Goal: Information Seeking & Learning: Learn about a topic

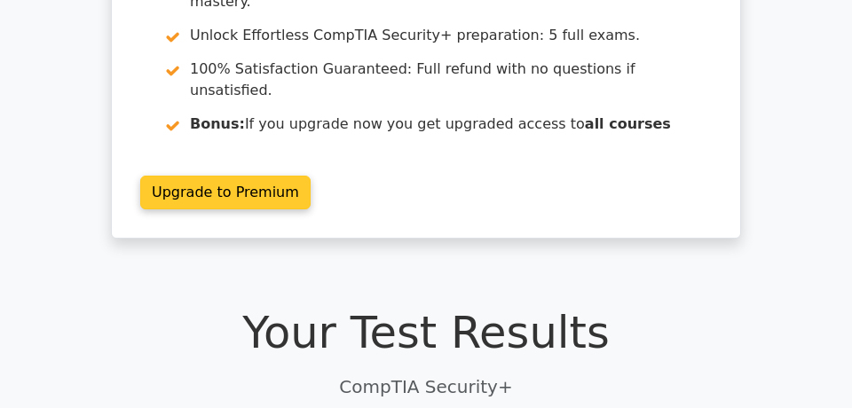
scroll to position [192, 0]
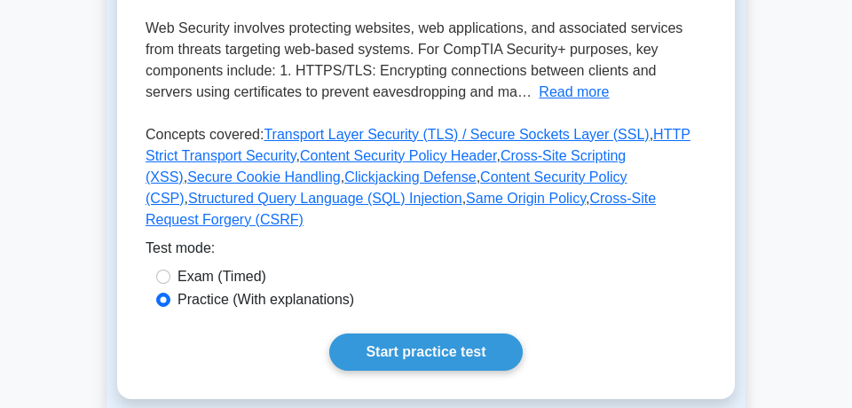
scroll to position [430, 0]
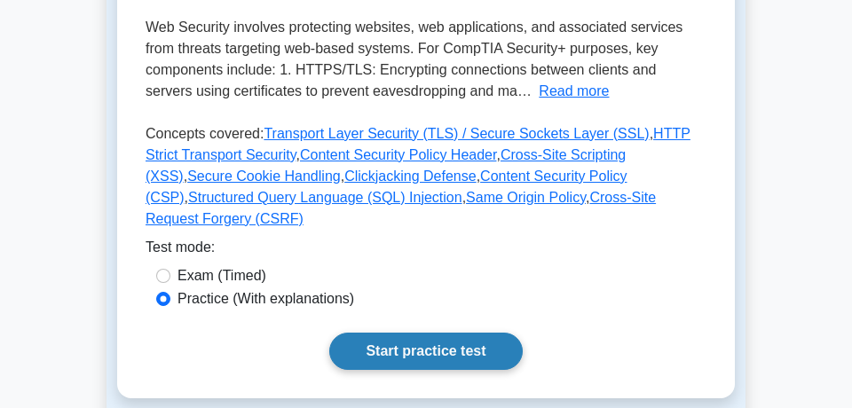
click at [464, 333] on link "Start practice test" at bounding box center [425, 351] width 193 height 37
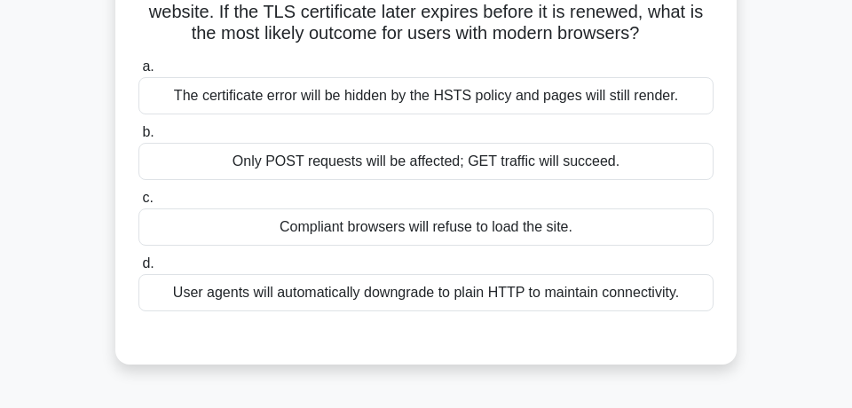
scroll to position [192, 0]
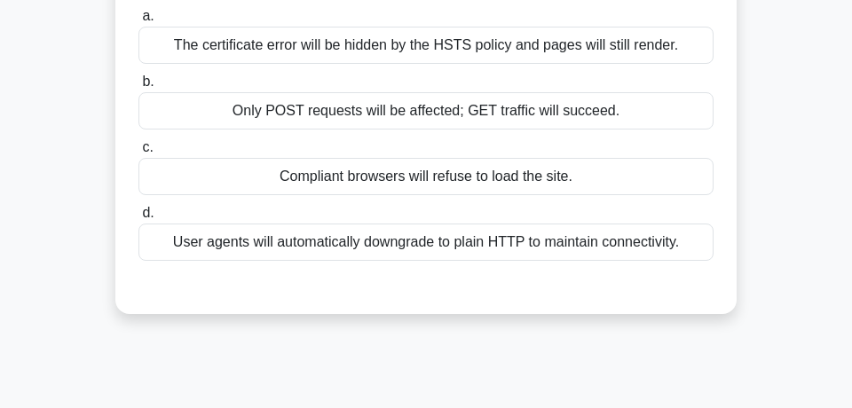
click at [494, 171] on div "Compliant browsers will refuse to load the site." at bounding box center [425, 176] width 575 height 37
click at [138, 154] on input "c. Compliant browsers will refuse to load the site." at bounding box center [138, 148] width 0 height 12
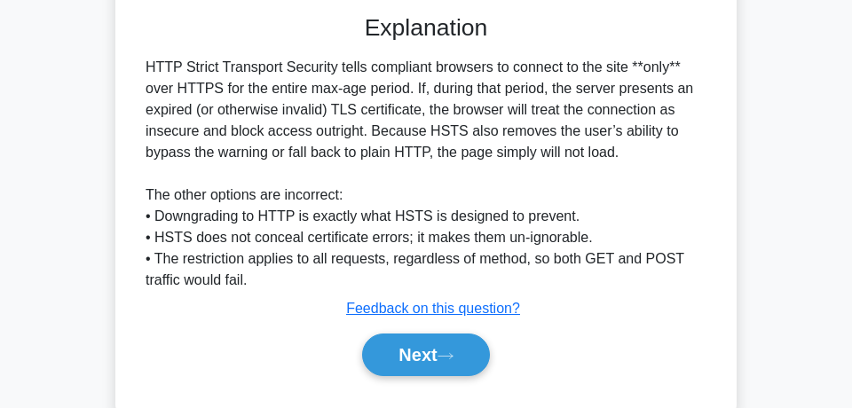
scroll to position [479, 0]
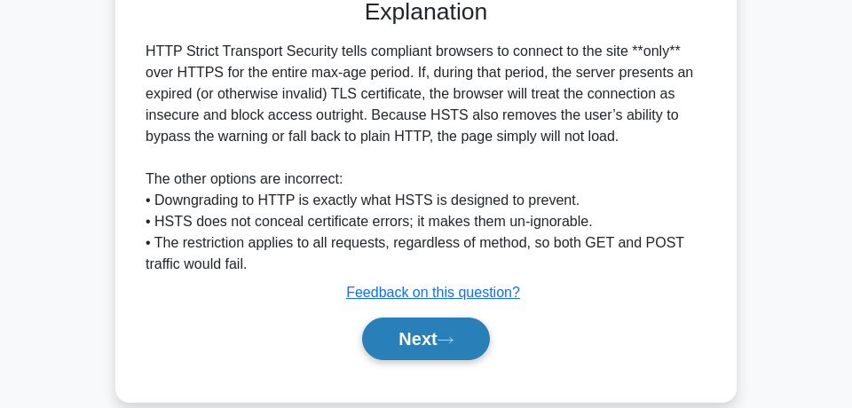
click at [435, 334] on button "Next" at bounding box center [425, 339] width 127 height 43
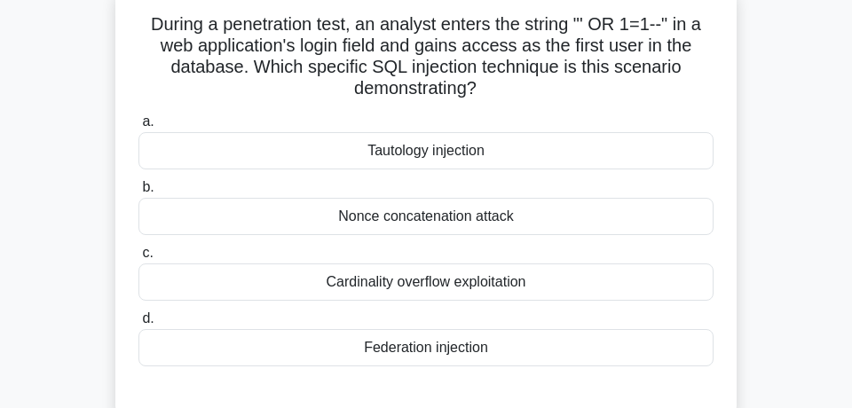
scroll to position [96, 0]
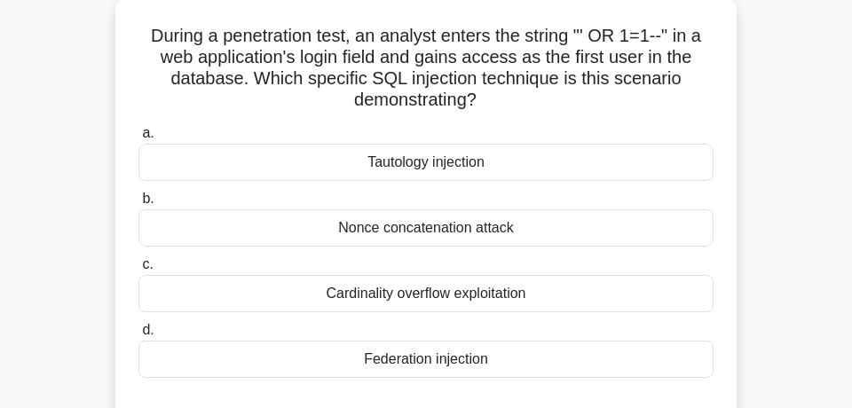
click at [527, 233] on div "Nonce concatenation attack" at bounding box center [425, 227] width 575 height 37
click at [138, 205] on input "b. Nonce concatenation attack" at bounding box center [138, 199] width 0 height 12
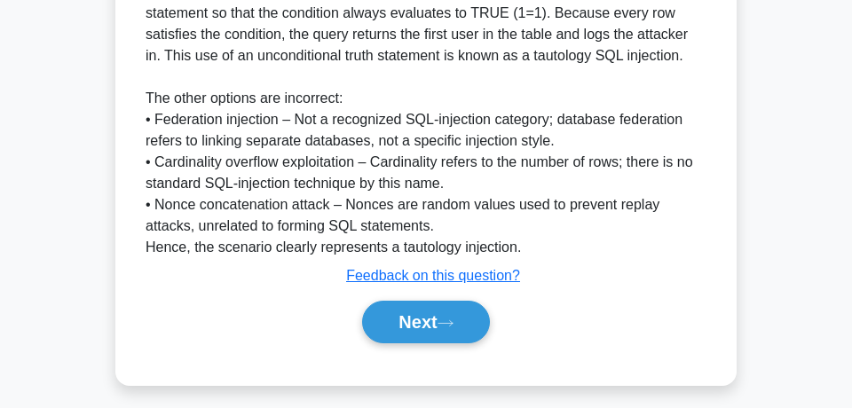
scroll to position [573, 0]
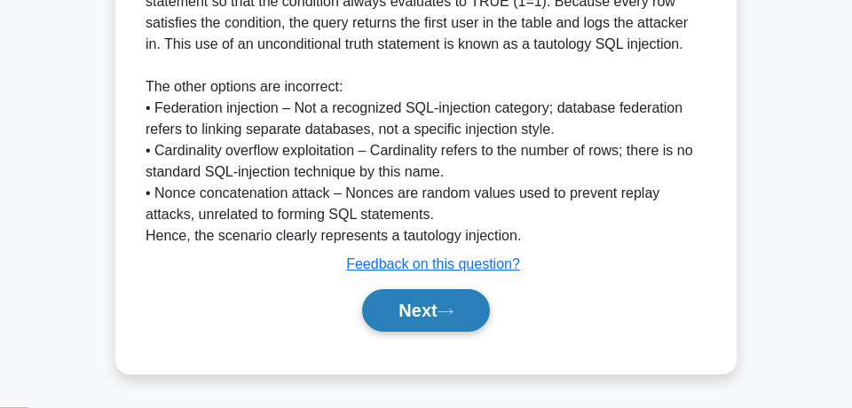
click at [451, 313] on icon at bounding box center [446, 312] width 16 height 10
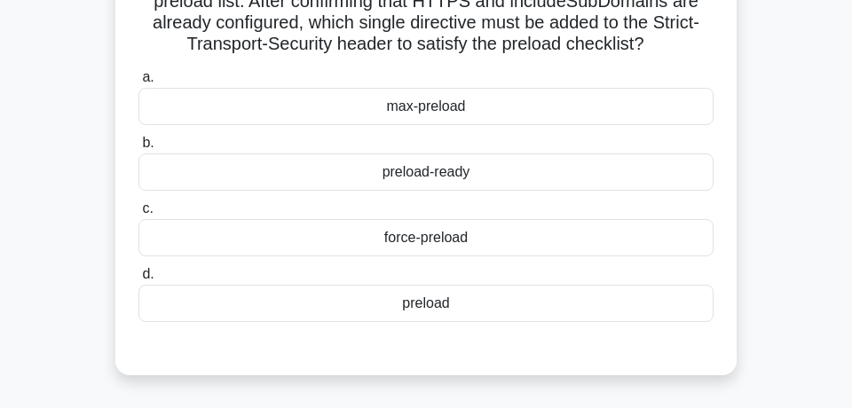
scroll to position [96, 0]
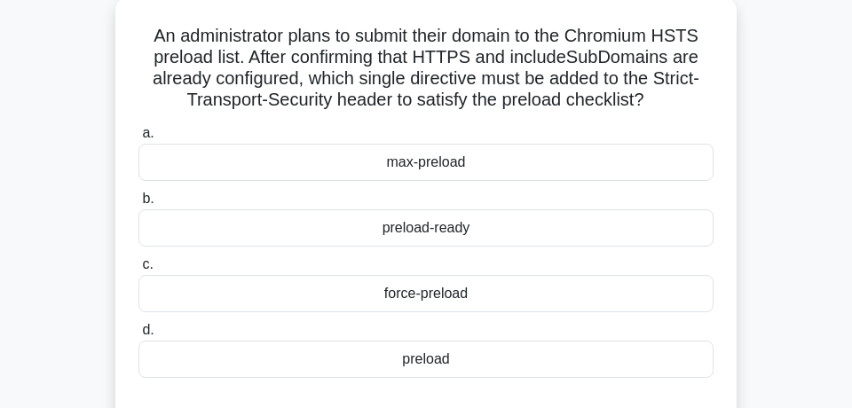
click at [553, 364] on div "preload" at bounding box center [425, 359] width 575 height 37
click at [138, 336] on input "d. preload" at bounding box center [138, 331] width 0 height 12
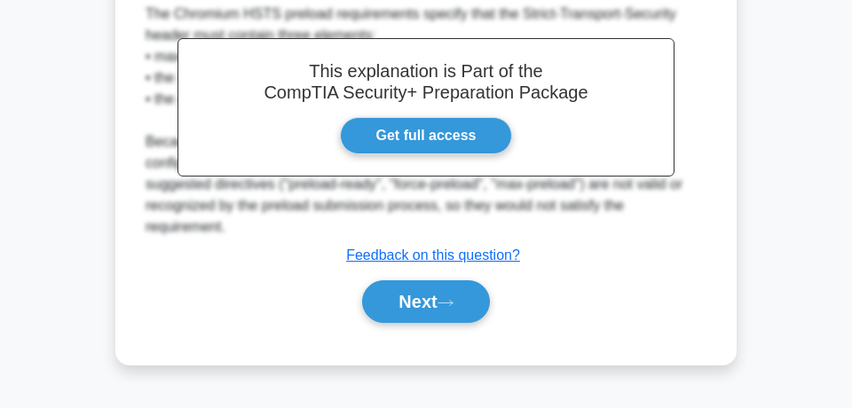
scroll to position [543, 0]
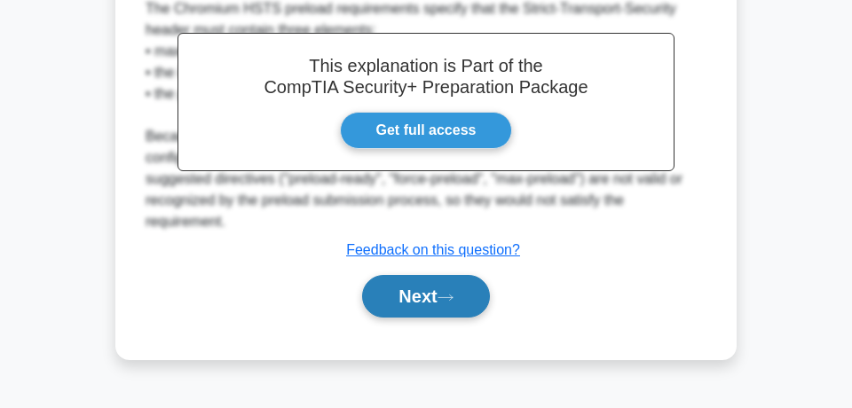
click at [438, 281] on button "Next" at bounding box center [425, 296] width 127 height 43
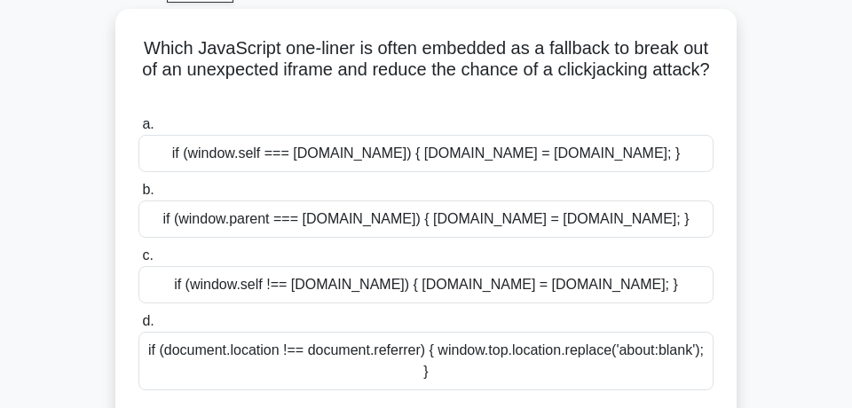
scroll to position [96, 0]
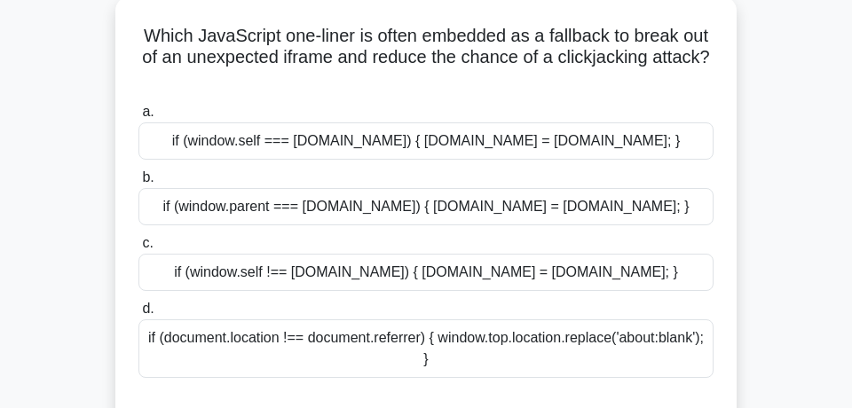
click at [541, 342] on div "if (document.location !== document.referrer) { window.top.location.replace('abo…" at bounding box center [425, 349] width 575 height 59
click at [138, 315] on input "d. if (document.location !== document.referrer) { window.top.location.replace('…" at bounding box center [138, 310] width 0 height 12
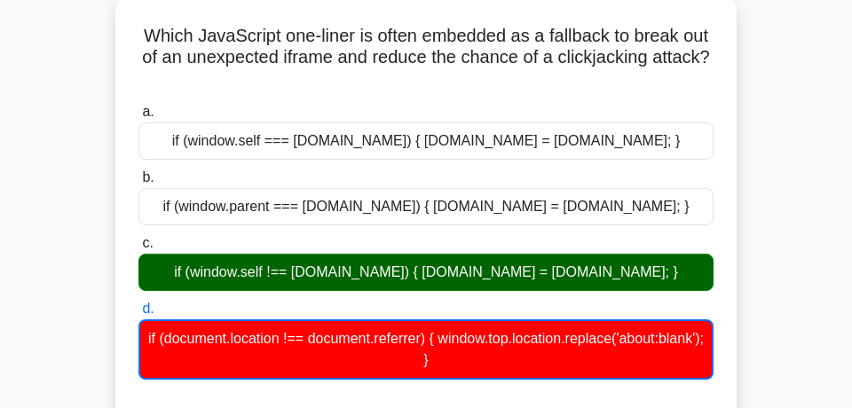
click at [603, 270] on div "if (window.self !== window.top) { window.top.location = window.self.location; }" at bounding box center [425, 272] width 575 height 37
click at [138, 249] on input "c. if (window.self !== window.top) { window.top.location = window.self.location…" at bounding box center [138, 244] width 0 height 12
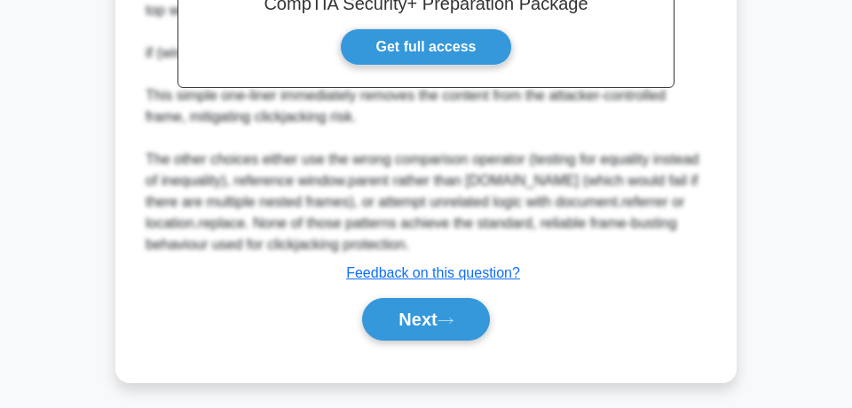
scroll to position [635, 0]
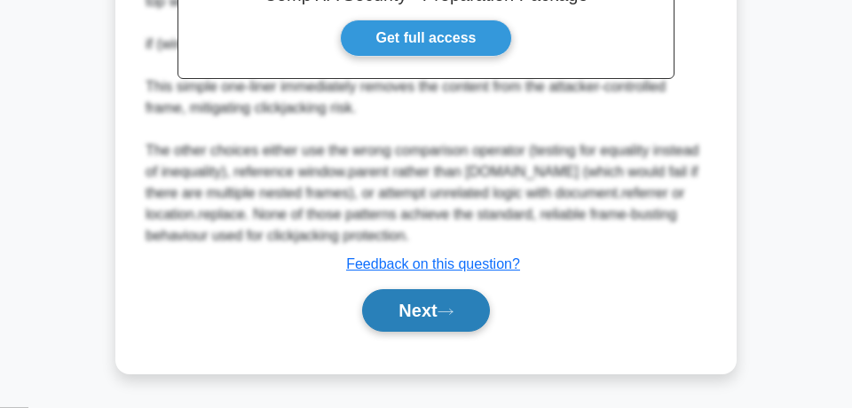
click at [454, 314] on icon at bounding box center [446, 312] width 16 height 10
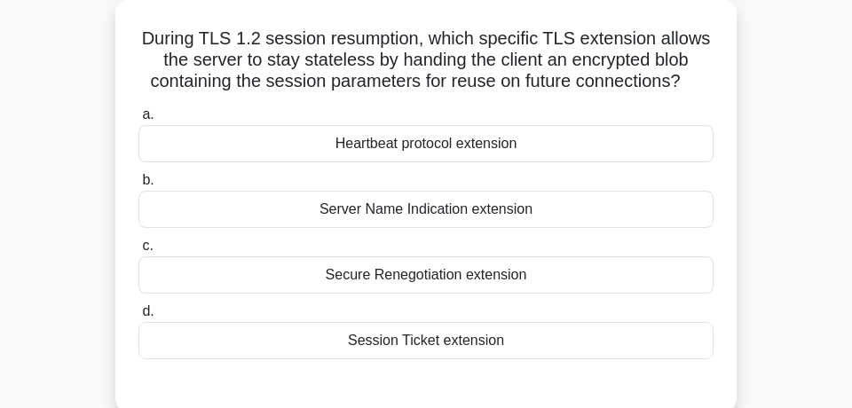
scroll to position [64, 0]
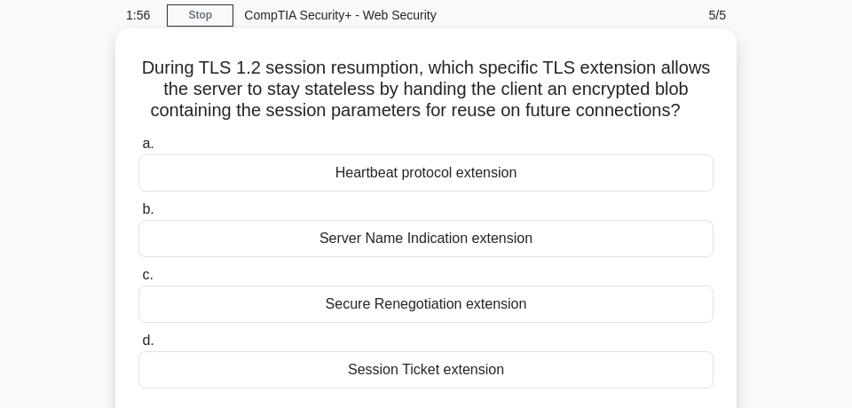
click at [469, 305] on div "Secure Renegotiation extension" at bounding box center [425, 304] width 575 height 37
click at [138, 281] on input "c. Secure Renegotiation extension" at bounding box center [138, 276] width 0 height 12
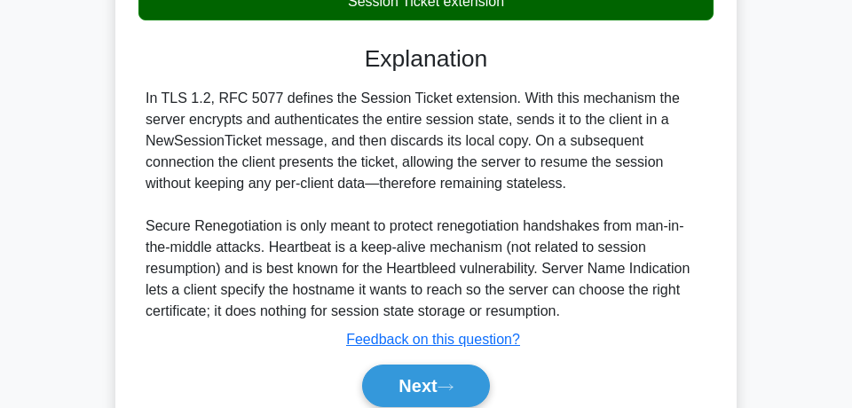
scroll to position [447, 0]
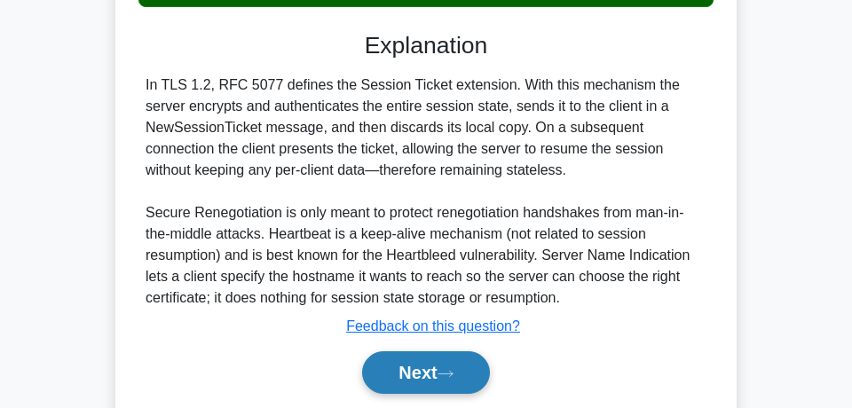
click at [436, 373] on button "Next" at bounding box center [425, 372] width 127 height 43
